Goal: Transaction & Acquisition: Purchase product/service

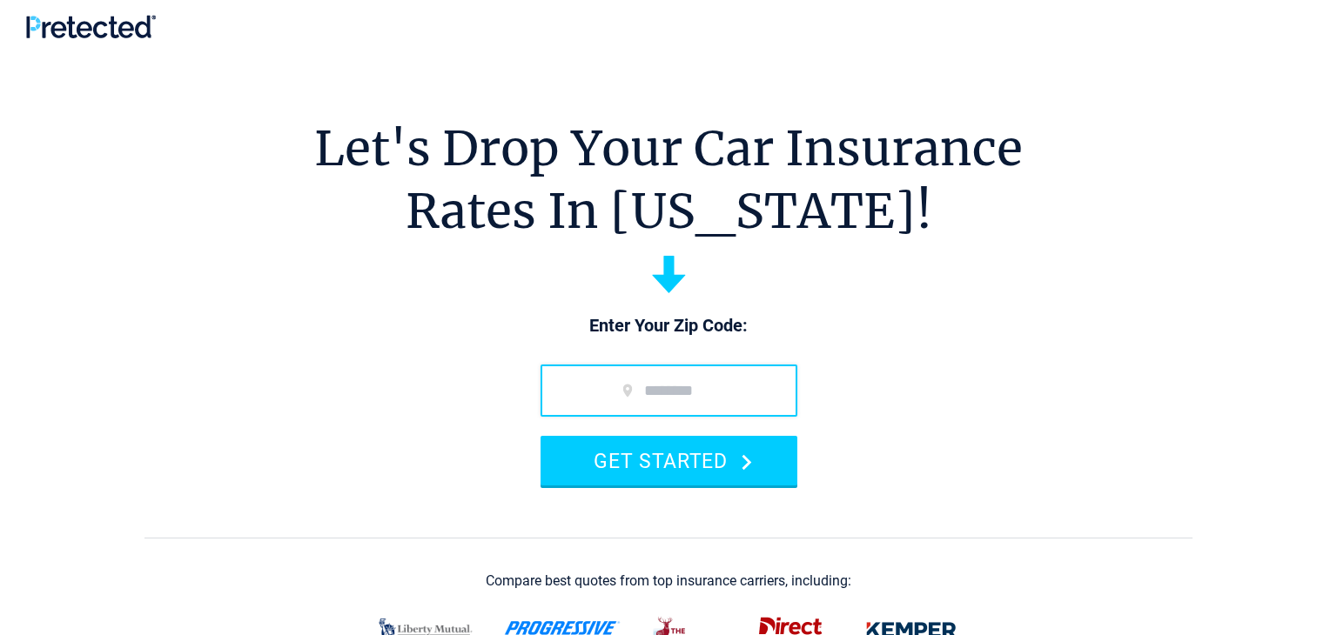
click at [667, 395] on input "zip code" at bounding box center [668, 391] width 257 height 52
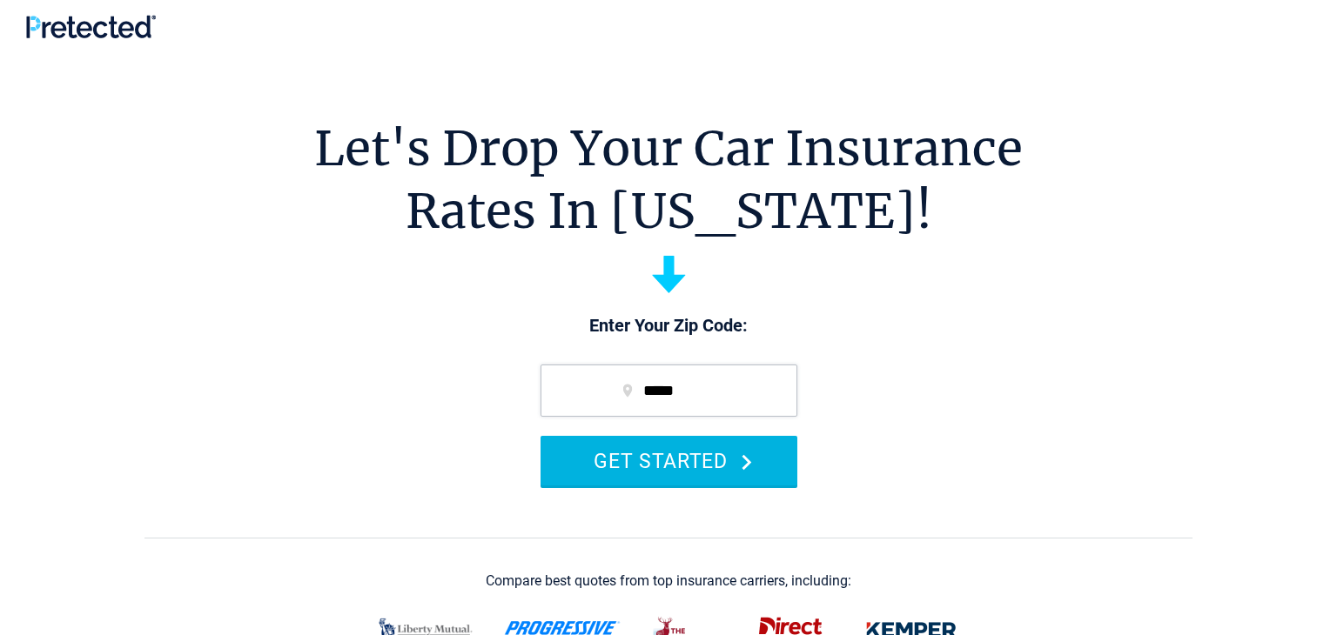
type input "*****"
click at [752, 470] on icon "submit" at bounding box center [747, 462] width 10 height 17
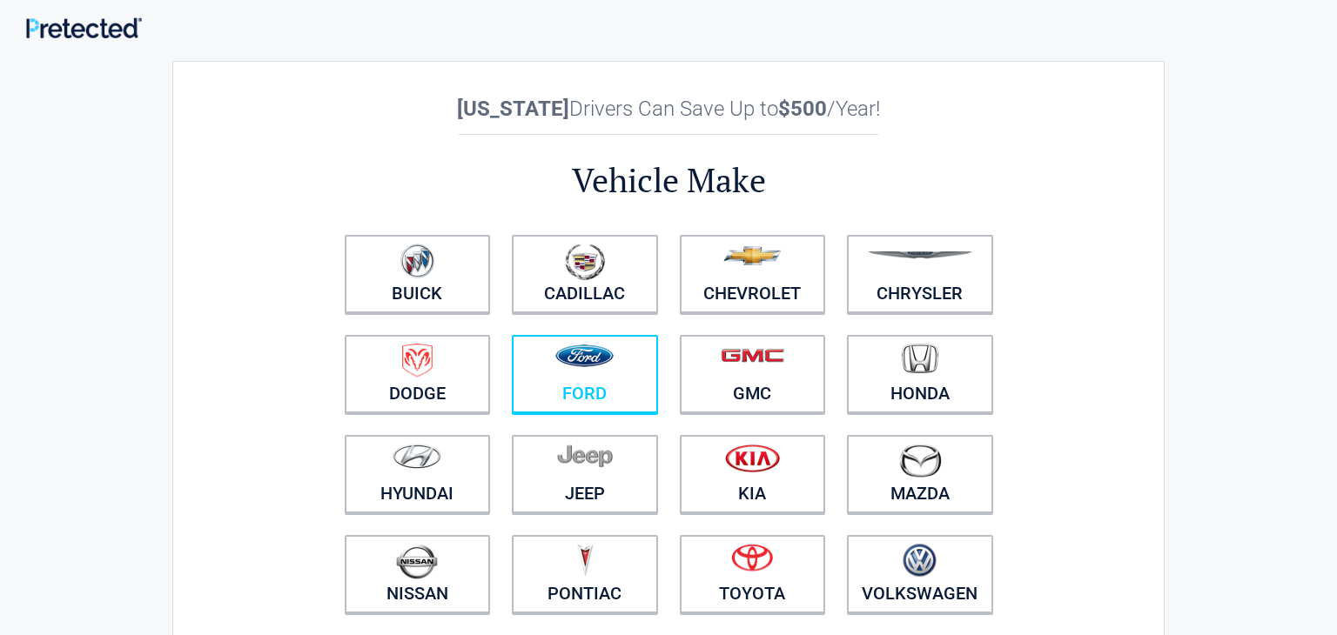
click at [573, 362] on img at bounding box center [584, 356] width 58 height 23
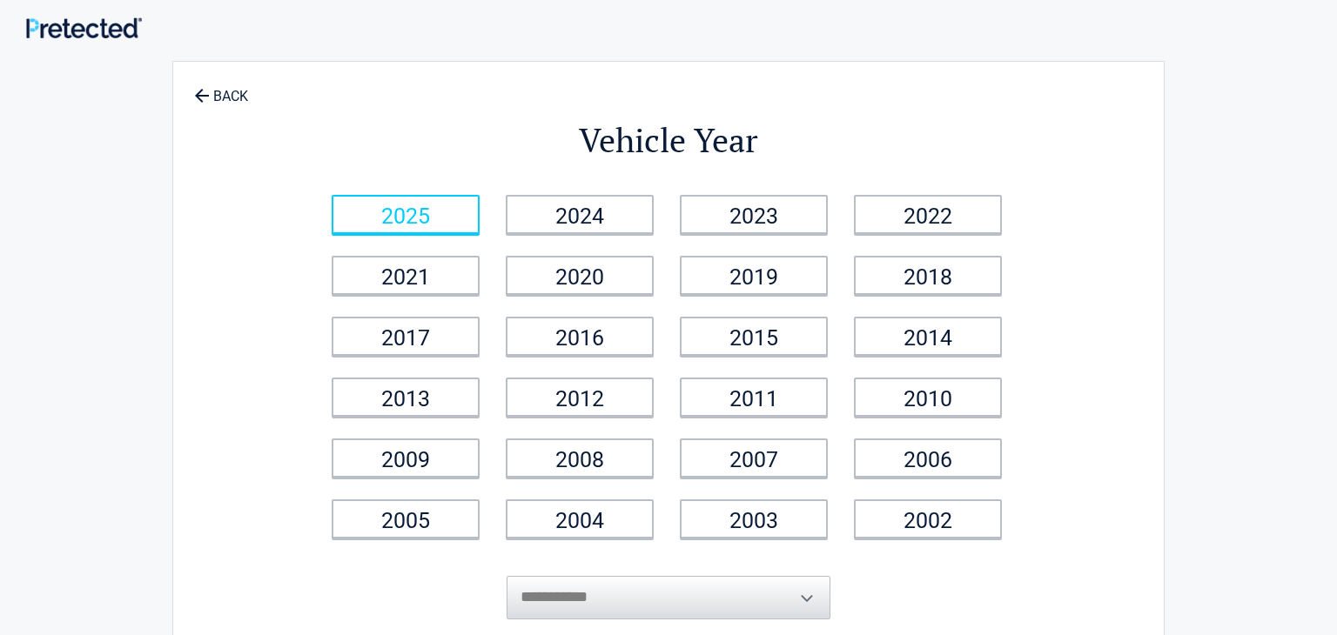
click at [419, 204] on link "2025" at bounding box center [406, 214] width 148 height 39
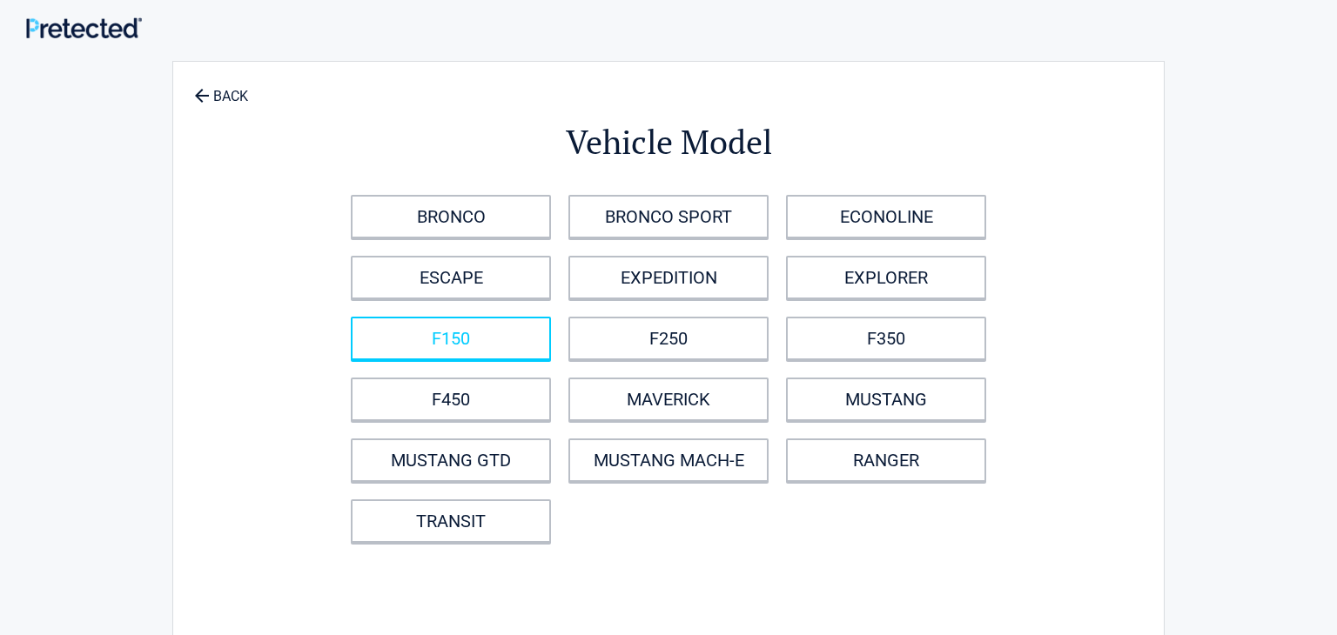
click at [435, 330] on link "F150" at bounding box center [451, 339] width 200 height 44
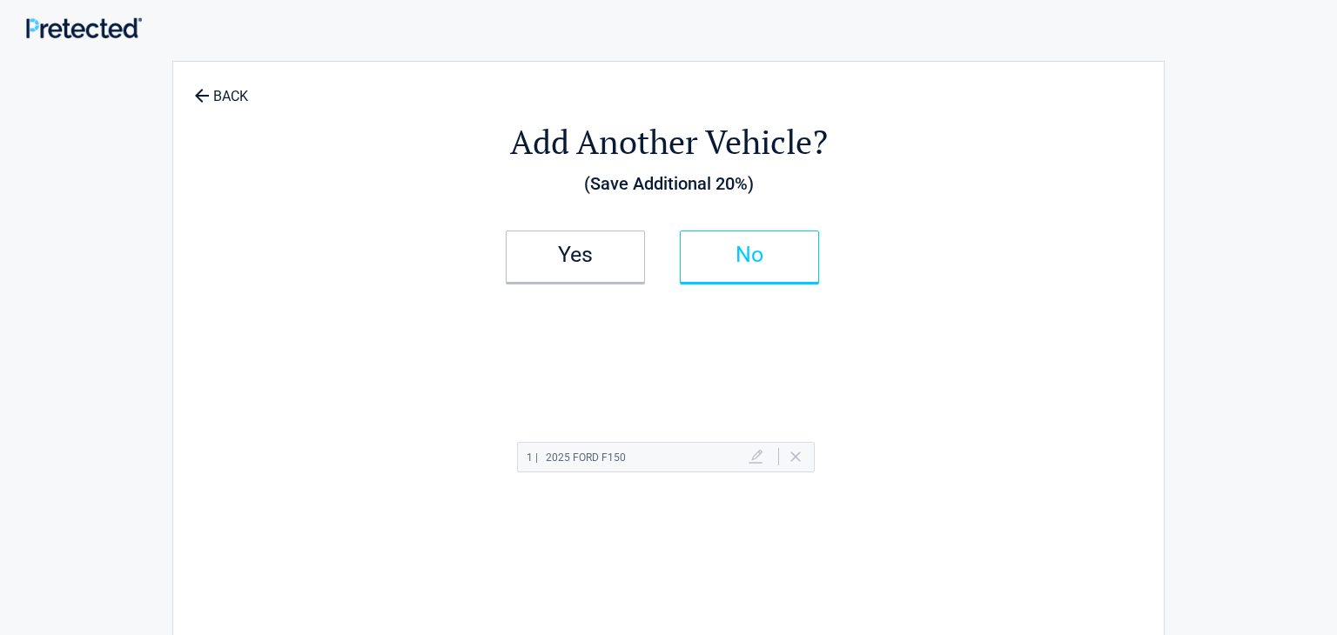
click at [730, 245] on link "No" at bounding box center [749, 257] width 139 height 52
